Goal: Task Accomplishment & Management: Use online tool/utility

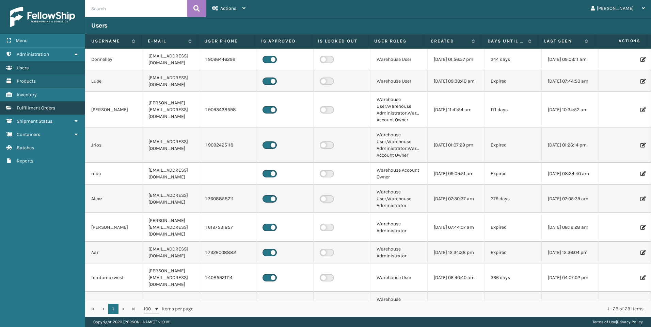
click at [39, 108] on span "Fulfillment Orders" at bounding box center [36, 108] width 38 height 6
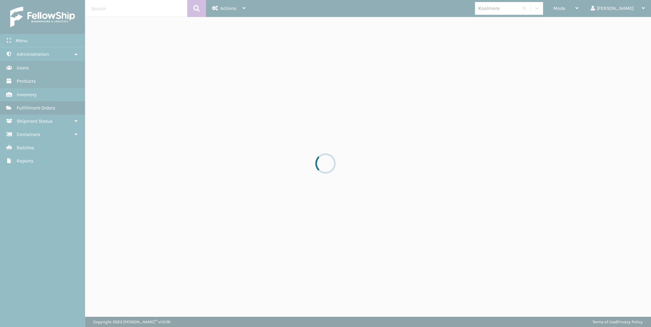
click at [589, 12] on div at bounding box center [325, 163] width 651 height 327
click at [595, 8] on div at bounding box center [325, 163] width 651 height 327
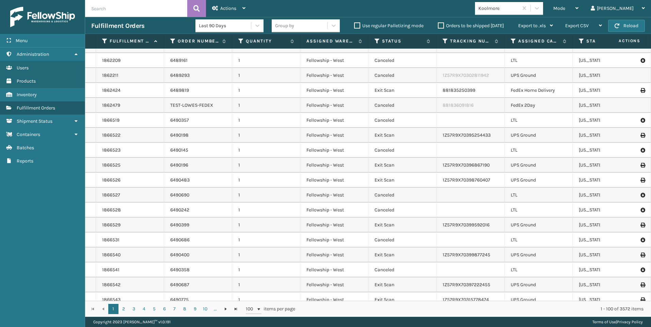
scroll to position [102, 0]
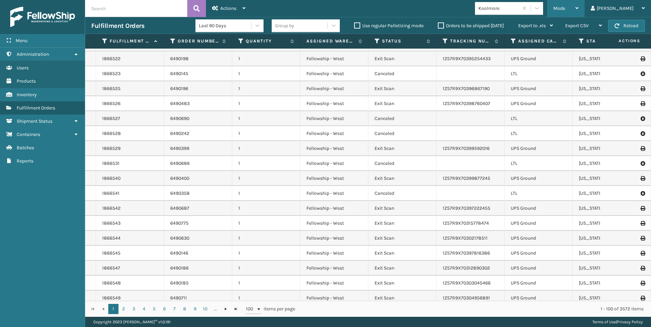
click at [565, 7] on span "Mode" at bounding box center [559, 8] width 12 height 6
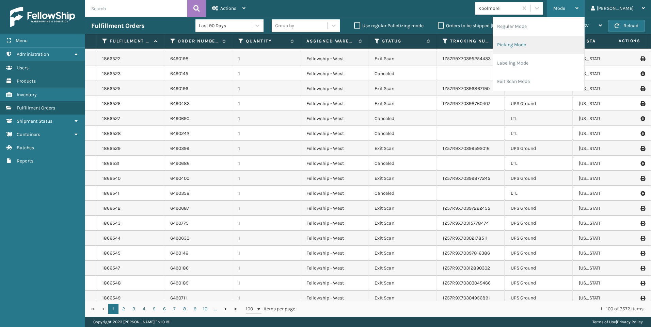
click at [567, 40] on li "Picking Mode" at bounding box center [538, 45] width 91 height 18
